Goal: Task Accomplishment & Management: Manage account settings

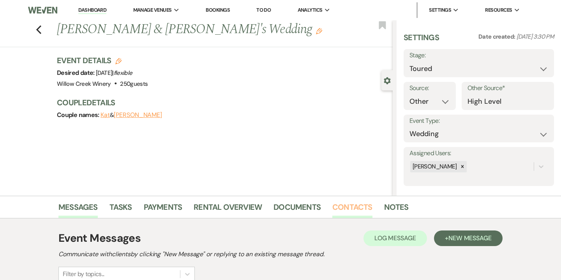
click at [355, 213] on link "Contacts" at bounding box center [352, 209] width 40 height 17
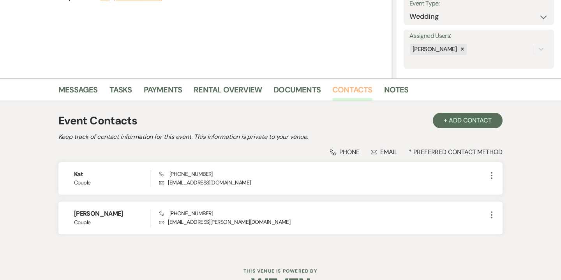
scroll to position [140, 0]
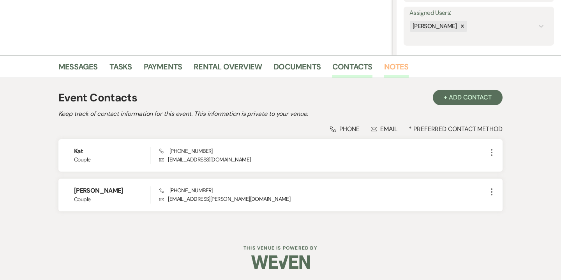
click at [393, 62] on link "Notes" at bounding box center [396, 68] width 25 height 17
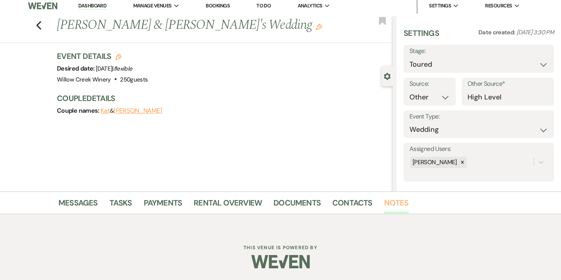
scroll to position [140, 0]
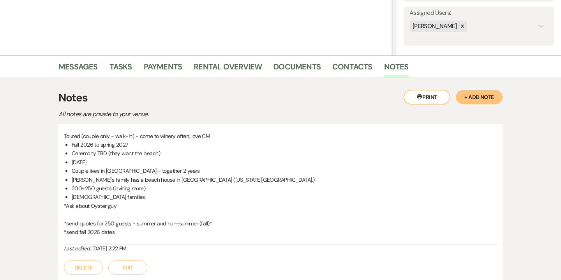
click at [484, 98] on button "+ Add Note" at bounding box center [479, 97] width 47 height 14
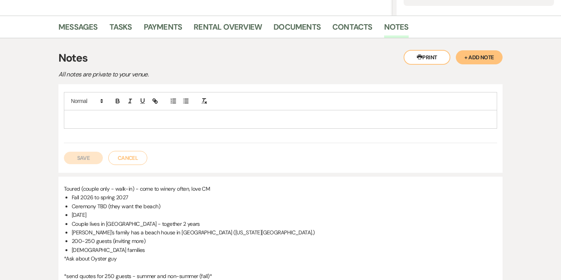
scroll to position [181, 0]
click at [394, 117] on p at bounding box center [280, 118] width 421 height 9
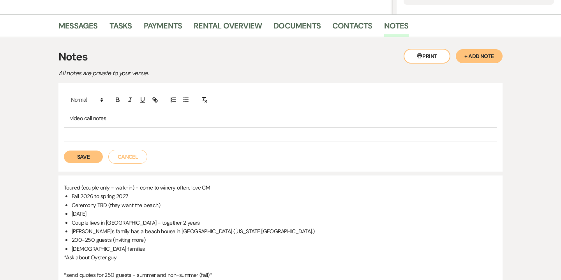
click at [310, 115] on p "video call notes" at bounding box center [280, 118] width 421 height 9
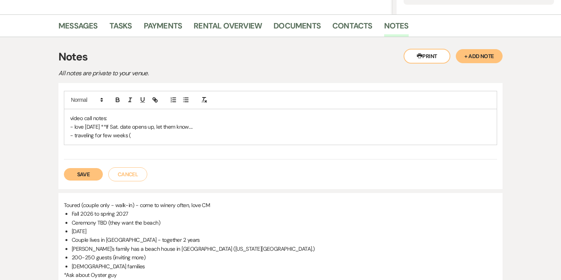
click at [103, 133] on p "- traveling for few weeks (" at bounding box center [280, 135] width 421 height 9
drag, startPoint x: 94, startPoint y: 134, endPoint x: 113, endPoint y: 135, distance: 19.9
click at [113, 135] on p "- traveling for next few weeks (" at bounding box center [280, 135] width 421 height 9
click at [150, 133] on p "- traveling in a few weeks (" at bounding box center [280, 135] width 421 height 9
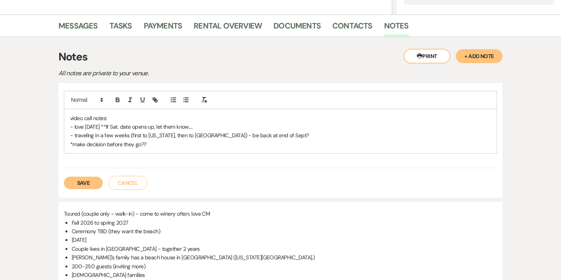
click at [74, 187] on button "Save" at bounding box center [83, 183] width 39 height 12
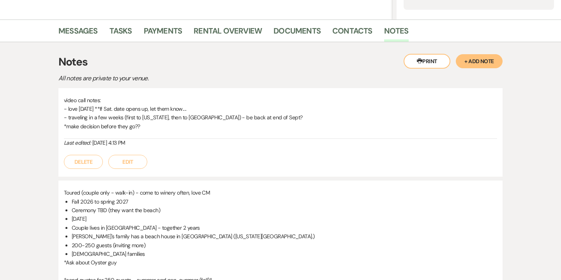
scroll to position [177, 0]
click at [140, 160] on button "Edit" at bounding box center [127, 161] width 39 height 14
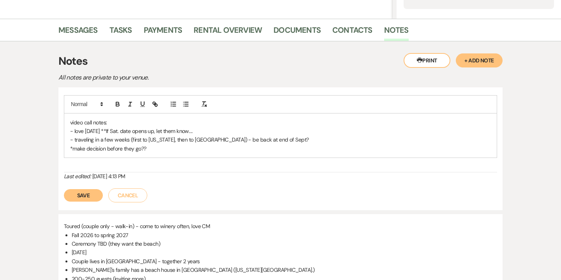
click at [157, 152] on div "video call notes: - love Oct. 4, 2026 **If Sat. date opens up, let them know...…" at bounding box center [280, 135] width 433 height 44
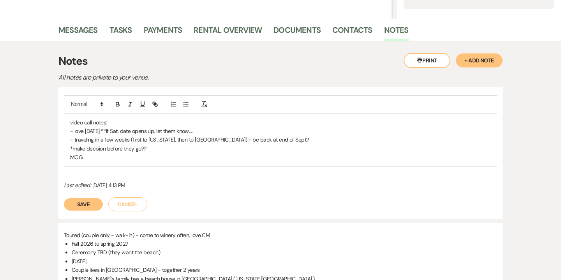
click at [70, 157] on p "MOG" at bounding box center [280, 157] width 421 height 9
click at [92, 159] on p "- MOG" at bounding box center [280, 157] width 421 height 9
click at [95, 204] on button "Save" at bounding box center [83, 204] width 39 height 12
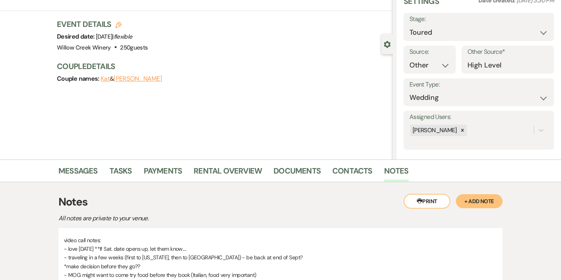
scroll to position [0, 0]
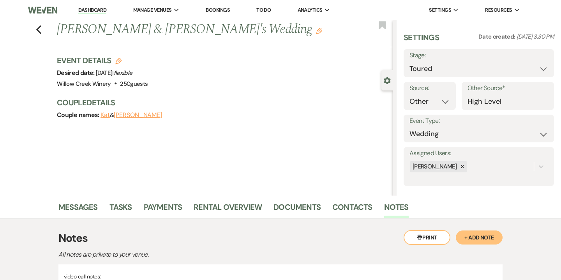
click at [117, 62] on icon "Edit" at bounding box center [118, 61] width 6 height 6
select select "531"
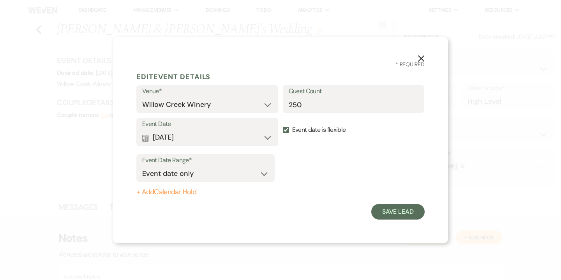
click at [175, 189] on button "+ Add Calendar Hold" at bounding box center [205, 192] width 138 height 8
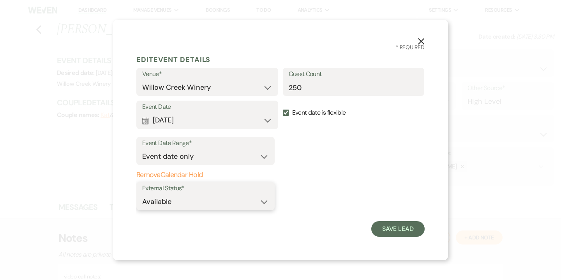
click at [214, 200] on select "Available Unavailable" at bounding box center [205, 201] width 127 height 15
select select "false"
click at [142, 194] on select "Available Unavailable" at bounding box center [205, 201] width 127 height 15
click at [396, 232] on button "Save Lead" at bounding box center [397, 229] width 53 height 16
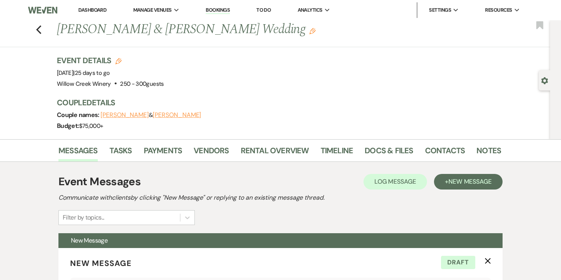
select select "3629"
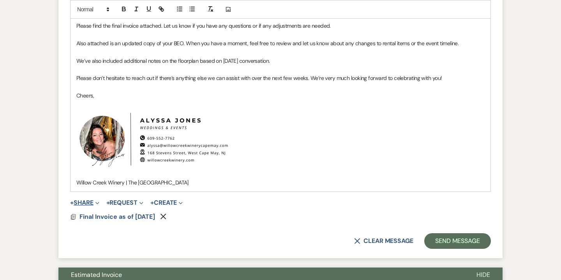
click at [94, 203] on button "+ Share Expand" at bounding box center [84, 203] width 29 height 6
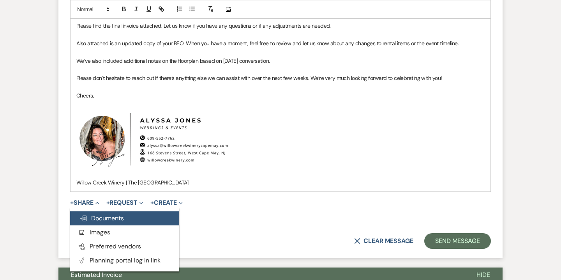
click at [106, 219] on span "Doc Upload Documents" at bounding box center [102, 218] width 44 height 8
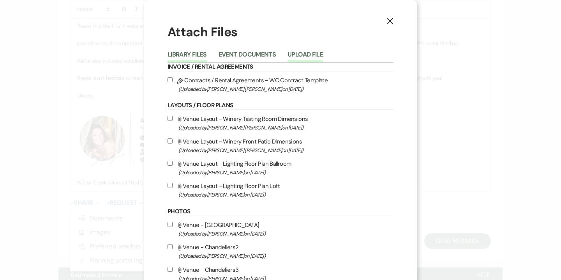
click at [306, 53] on button "Upload File" at bounding box center [305, 56] width 35 height 11
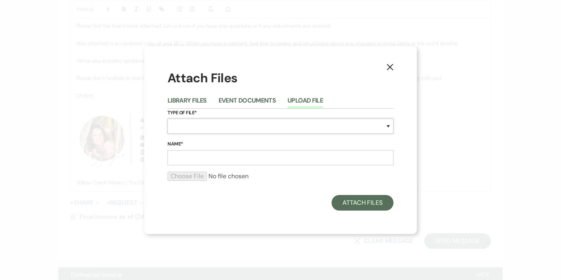
click at [246, 124] on select "Special Event Insurance Vendor Certificate of Insurance Contracts / Rental Agre…" at bounding box center [281, 125] width 226 height 15
select select "63"
click at [168, 118] on select "Special Event Insurance Vendor Certificate of Insurance Contracts / Rental Agre…" at bounding box center [281, 125] width 226 height 15
click at [250, 160] on input "Name*" at bounding box center [281, 157] width 226 height 15
paste input "09.13.25 Katie Dunn & Zach Shapiro's Wedding BEO"
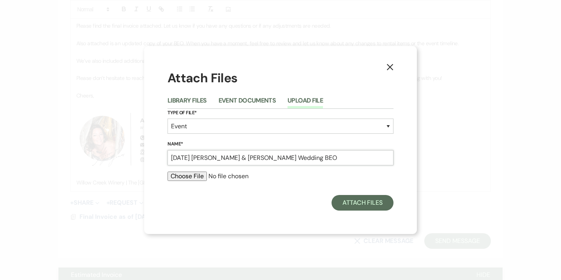
type input "09.13.25 Katie Dunn & Zach Shapiro's Wedding BEO"
click at [195, 177] on input "file" at bounding box center [281, 176] width 226 height 9
type input "C:\fakepath\09.13.25 Katie Dunn & Zach Shapiro's Wedding BEO (1).pdf"
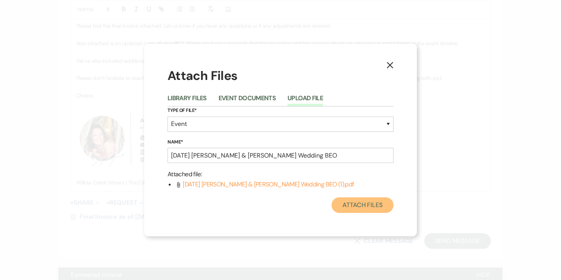
click at [368, 202] on button "Attach Files" at bounding box center [363, 205] width 62 height 16
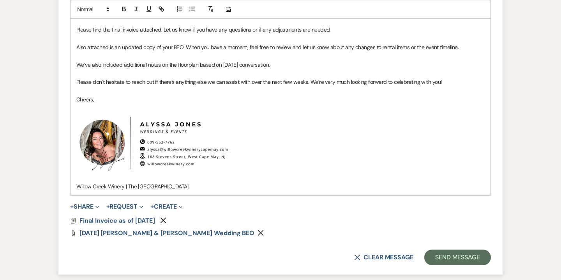
scroll to position [456, 0]
click at [444, 252] on button "Send Message" at bounding box center [457, 257] width 67 height 16
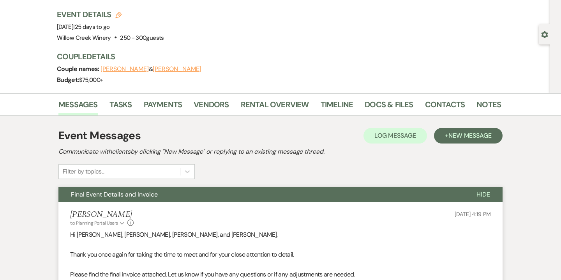
scroll to position [44, 0]
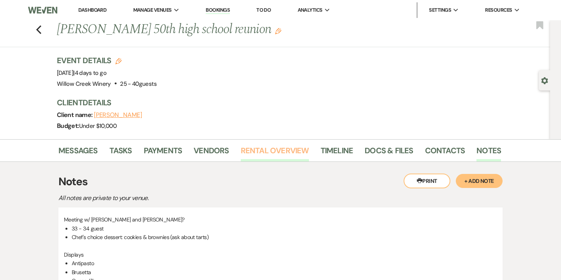
click at [285, 150] on link "Rental Overview" at bounding box center [275, 152] width 68 height 17
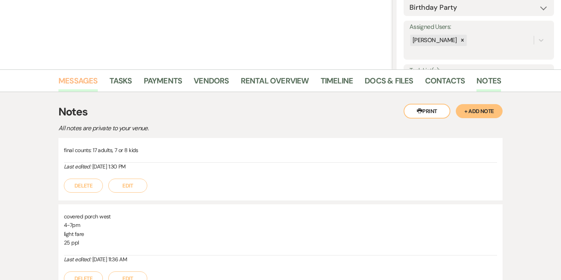
click at [84, 81] on link "Messages" at bounding box center [77, 82] width 39 height 17
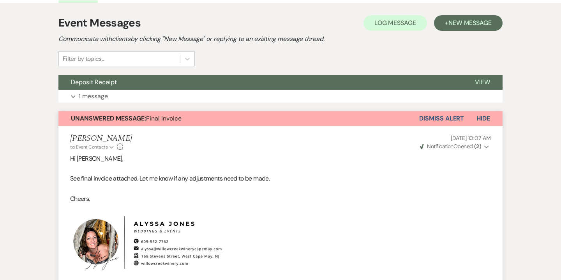
scroll to position [208, 0]
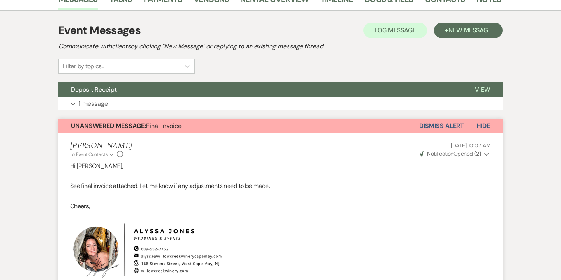
click at [440, 126] on button "Dismiss Alert" at bounding box center [441, 125] width 45 height 15
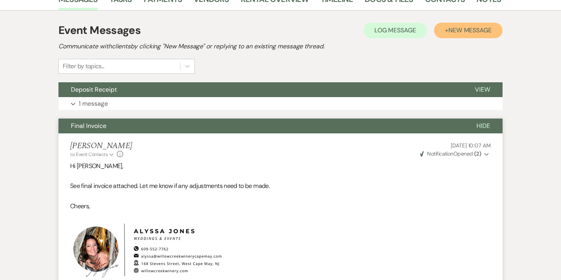
click at [467, 34] on span "New Message" at bounding box center [470, 30] width 43 height 8
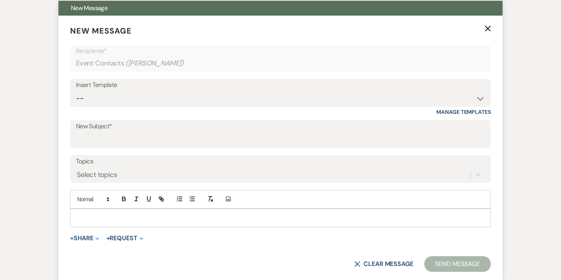
scroll to position [330, 0]
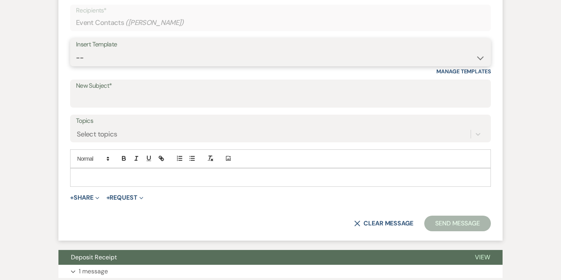
click at [242, 53] on select "-- Weven Planning Portal Introduction (Booked Events) 6-Month Check-in Review R…" at bounding box center [280, 57] width 409 height 15
select select "4447"
click at [76, 50] on select "-- Weven Planning Portal Introduction (Booked Events) 6-Month Check-in Review R…" at bounding box center [280, 57] width 409 height 15
type input "Thank you!"
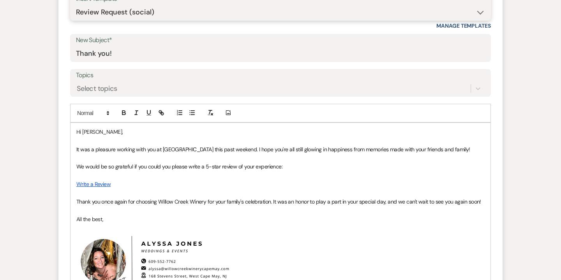
scroll to position [378, 0]
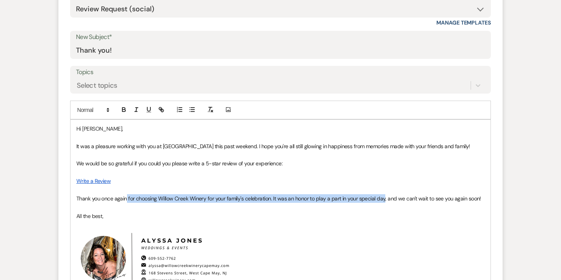
drag, startPoint x: 383, startPoint y: 197, endPoint x: 126, endPoint y: 200, distance: 256.9
click at [126, 200] on span "Thank you once again for choosing Willow Creek Winery for your family's celebra…" at bounding box center [278, 198] width 405 height 7
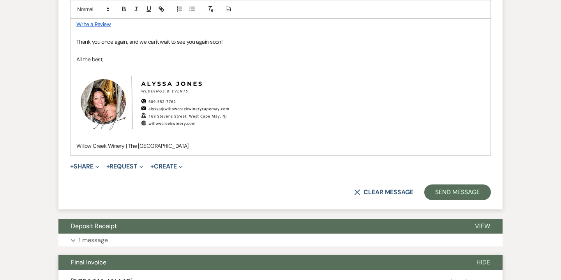
scroll to position [537, 0]
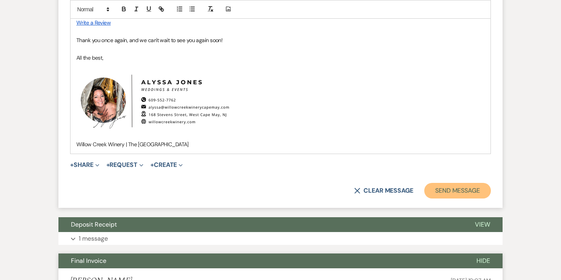
click at [455, 190] on button "Send Message" at bounding box center [457, 191] width 67 height 16
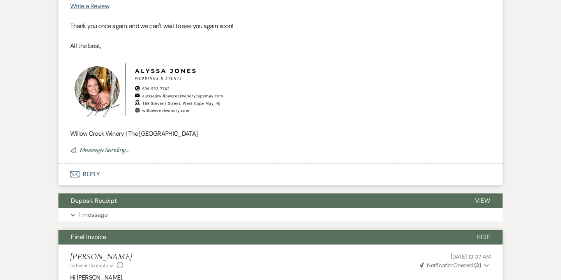
scroll to position [403, 0]
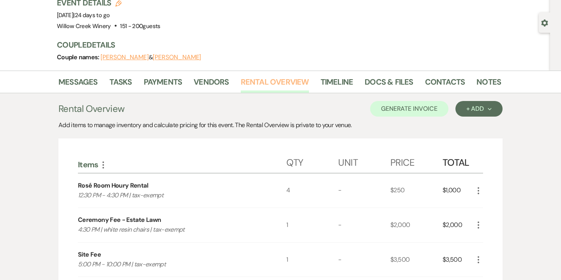
scroll to position [56, 0]
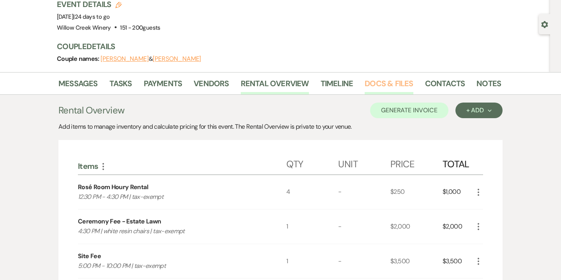
click at [394, 83] on link "Docs & Files" at bounding box center [389, 85] width 48 height 17
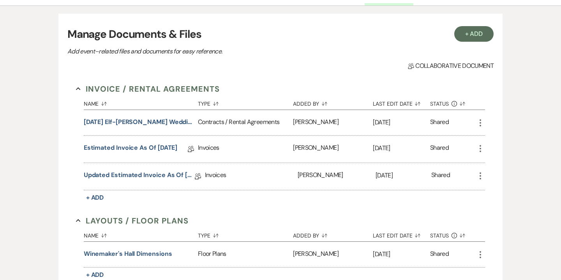
scroll to position [165, 0]
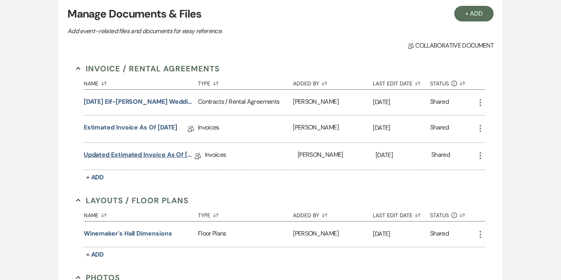
click at [170, 156] on link "Updated Estimated Invoice as of [DATE] (pending wine selections)" at bounding box center [139, 156] width 111 height 12
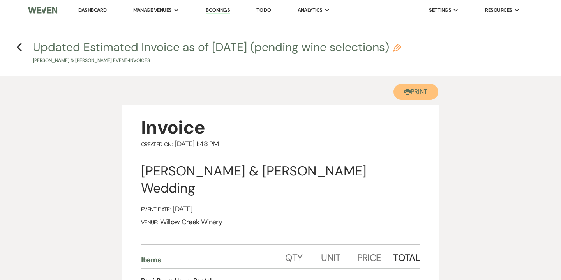
click at [420, 92] on button "Printer Print" at bounding box center [416, 92] width 45 height 16
click at [20, 47] on icon "Previous" at bounding box center [19, 46] width 6 height 9
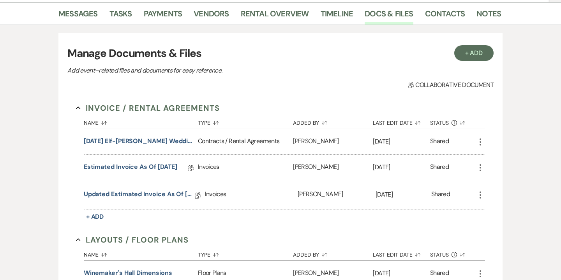
scroll to position [64, 0]
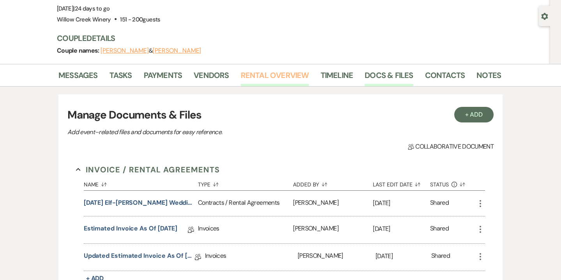
click at [290, 83] on link "Rental Overview" at bounding box center [275, 77] width 68 height 17
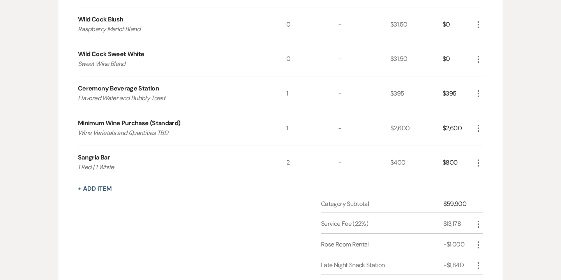
scroll to position [1349, 0]
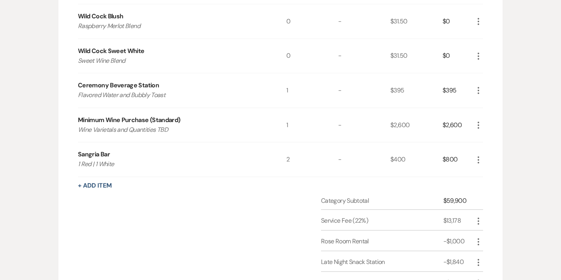
click at [480, 159] on icon "More" at bounding box center [478, 159] width 9 height 9
click at [495, 187] on button "X Delete" at bounding box center [495, 187] width 42 height 12
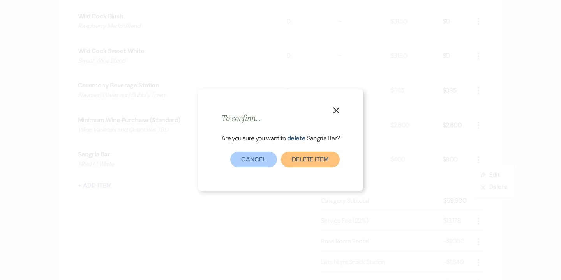
click at [316, 160] on button "Delete Item" at bounding box center [310, 160] width 59 height 16
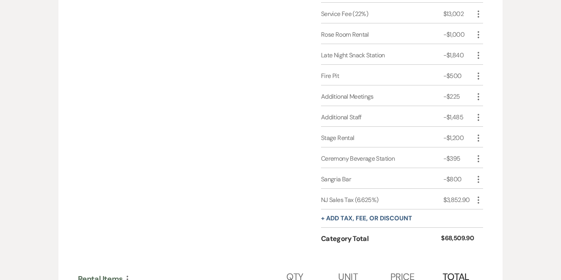
scroll to position [1517, 0]
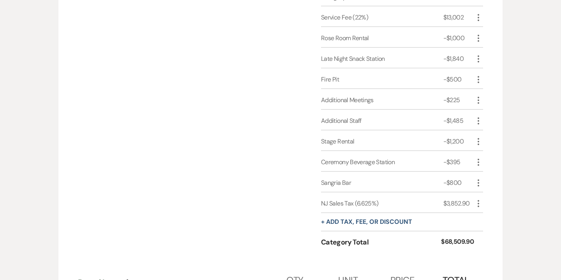
click at [479, 182] on icon "More" at bounding box center [478, 182] width 9 height 9
click at [496, 195] on button "Pencil Edit" at bounding box center [494, 198] width 41 height 12
select select "2"
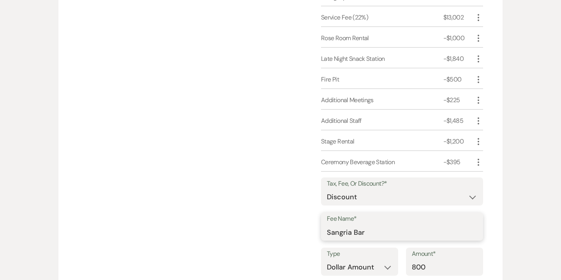
click at [362, 230] on input "Sangria Bar" at bounding box center [402, 232] width 150 height 15
click at [360, 228] on input "Sangria Bar" at bounding box center [402, 232] width 150 height 15
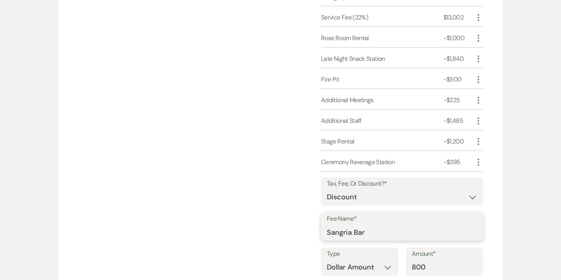
click at [360, 228] on input "Sangria Bar" at bounding box center [402, 232] width 150 height 15
type input "Site Fee Waived"
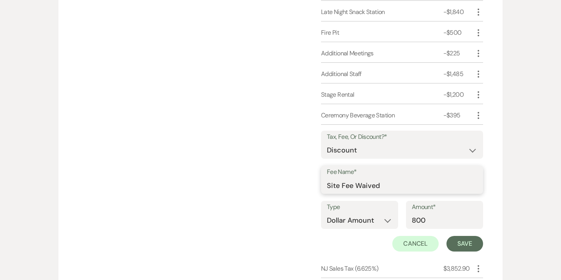
scroll to position [1565, 0]
click at [423, 218] on input "800" at bounding box center [444, 219] width 65 height 15
type input "3500"
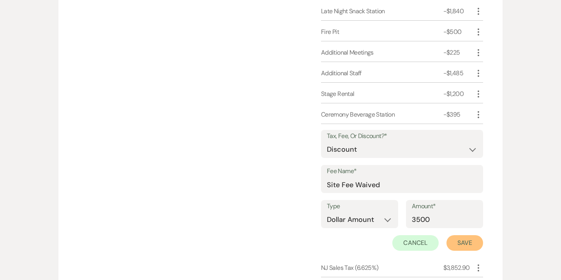
click at [461, 240] on button "Save" at bounding box center [465, 243] width 37 height 16
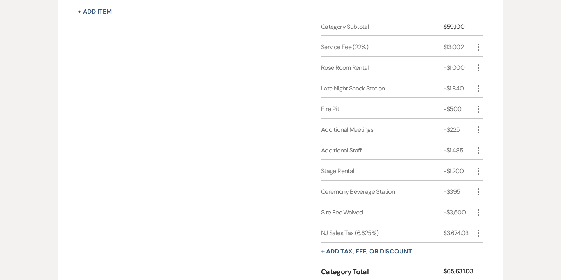
scroll to position [1476, 0]
